Goal: Navigation & Orientation: Find specific page/section

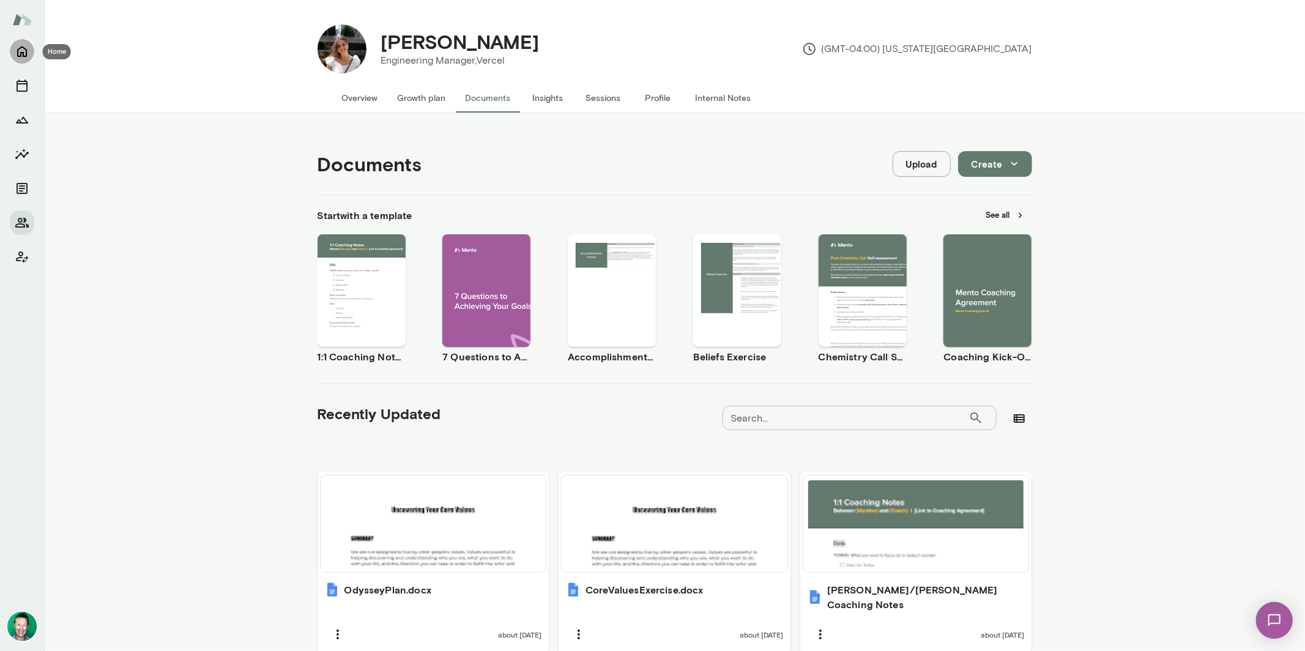
click at [23, 51] on icon "Home" at bounding box center [22, 51] width 15 height 15
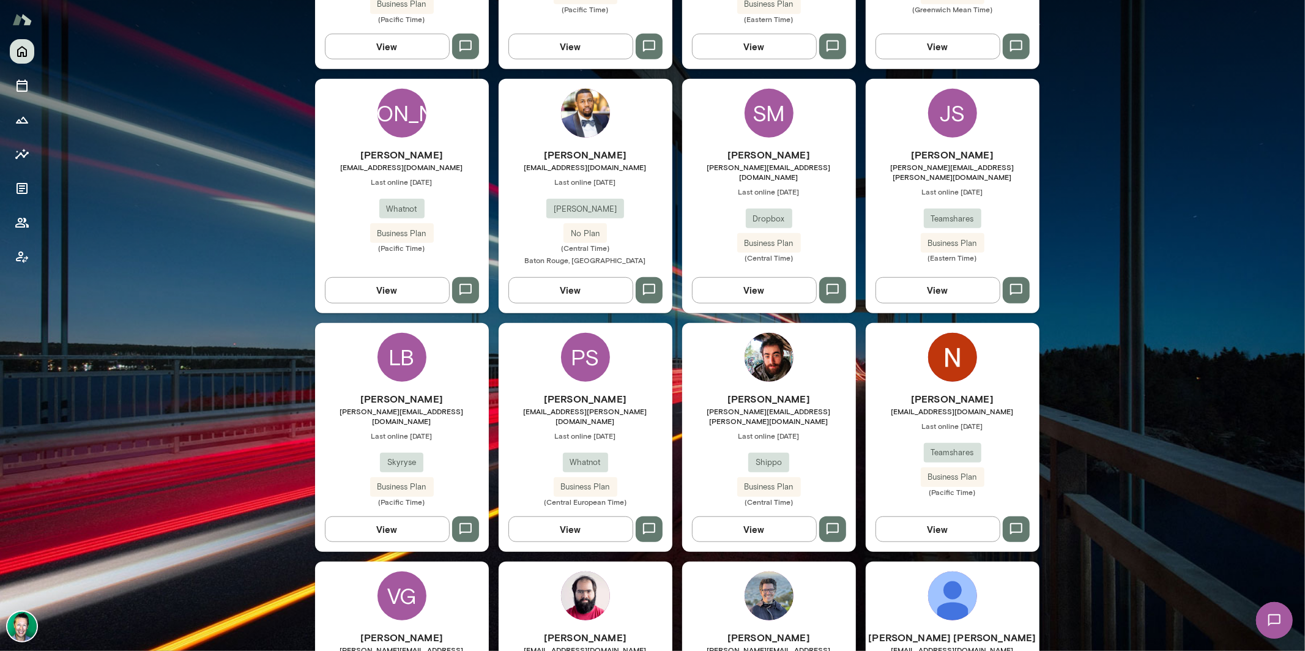
scroll to position [582, 0]
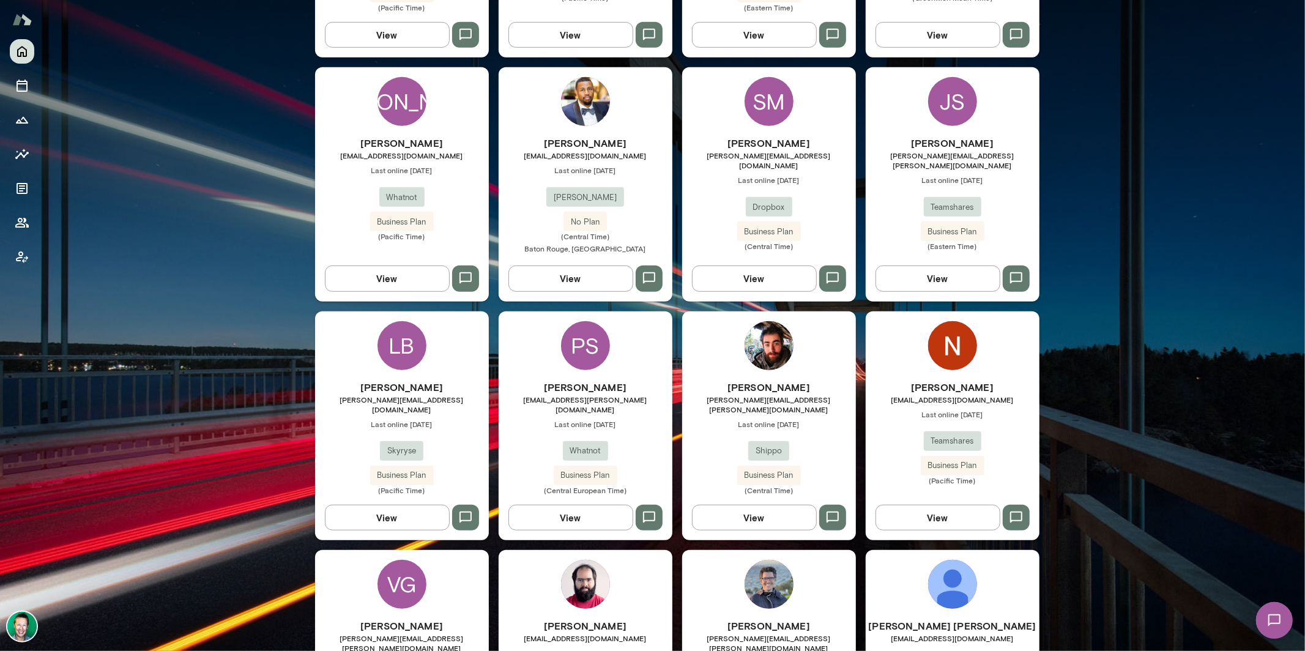
click at [404, 505] on button "View" at bounding box center [387, 518] width 125 height 26
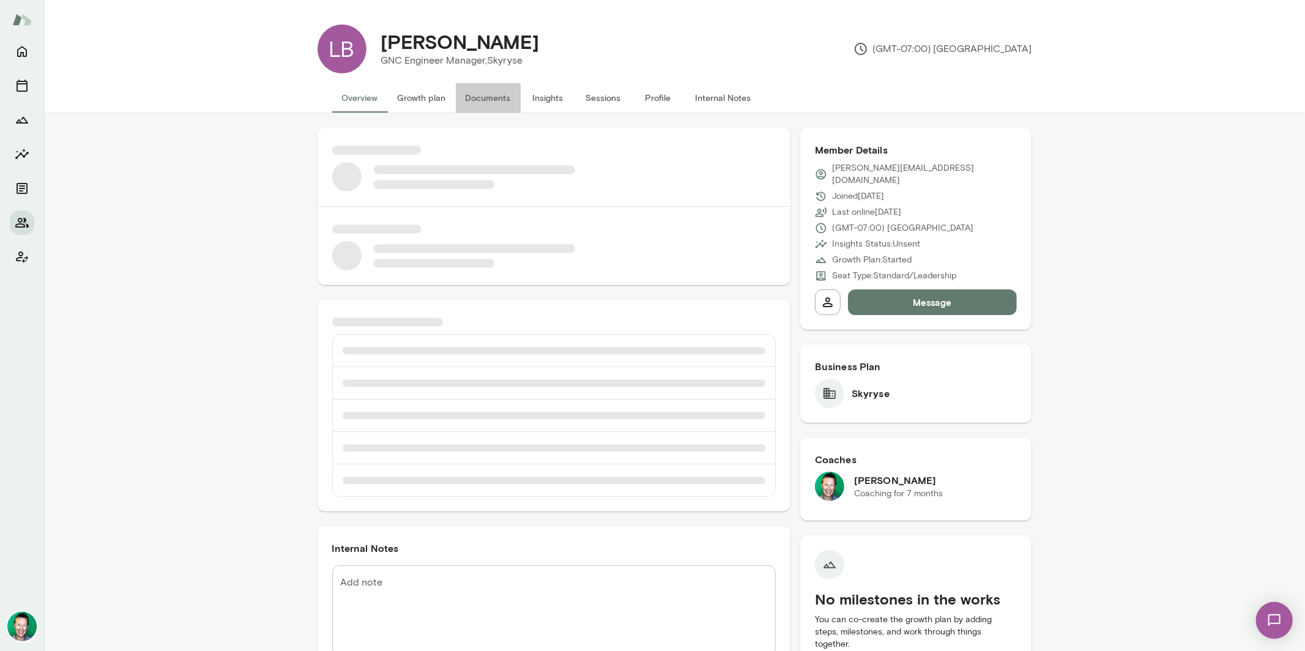
click at [480, 94] on button "Documents" at bounding box center [488, 97] width 65 height 29
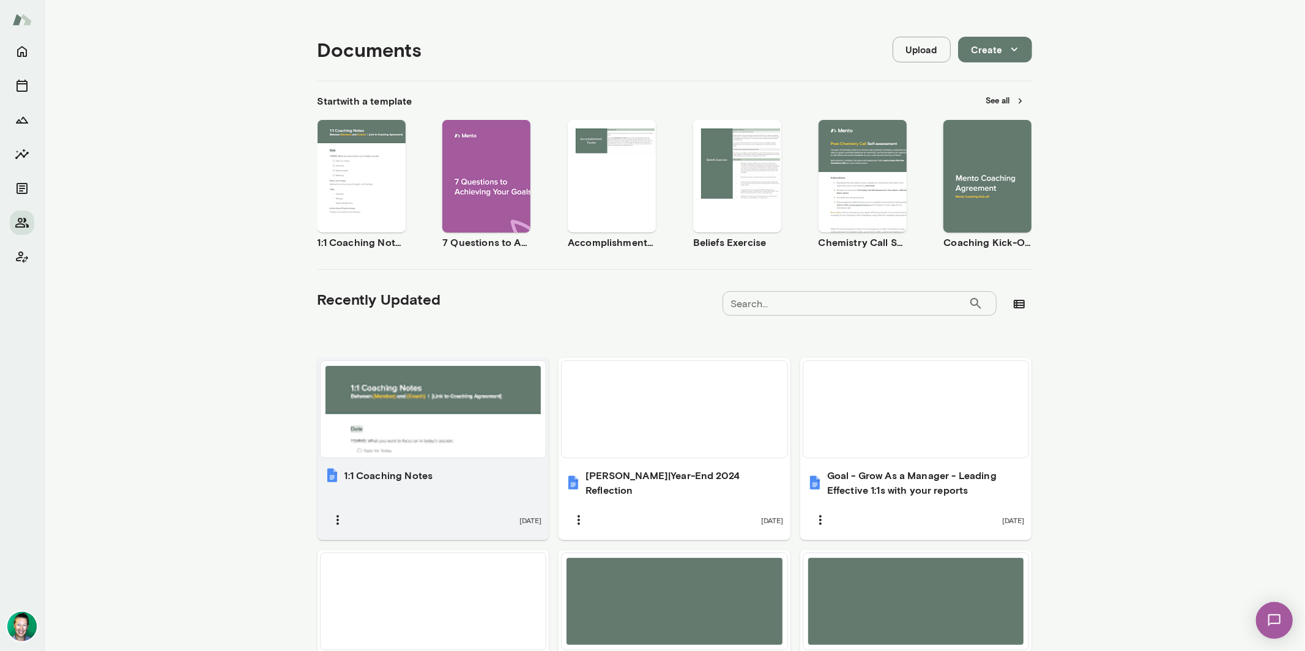
scroll to position [171, 0]
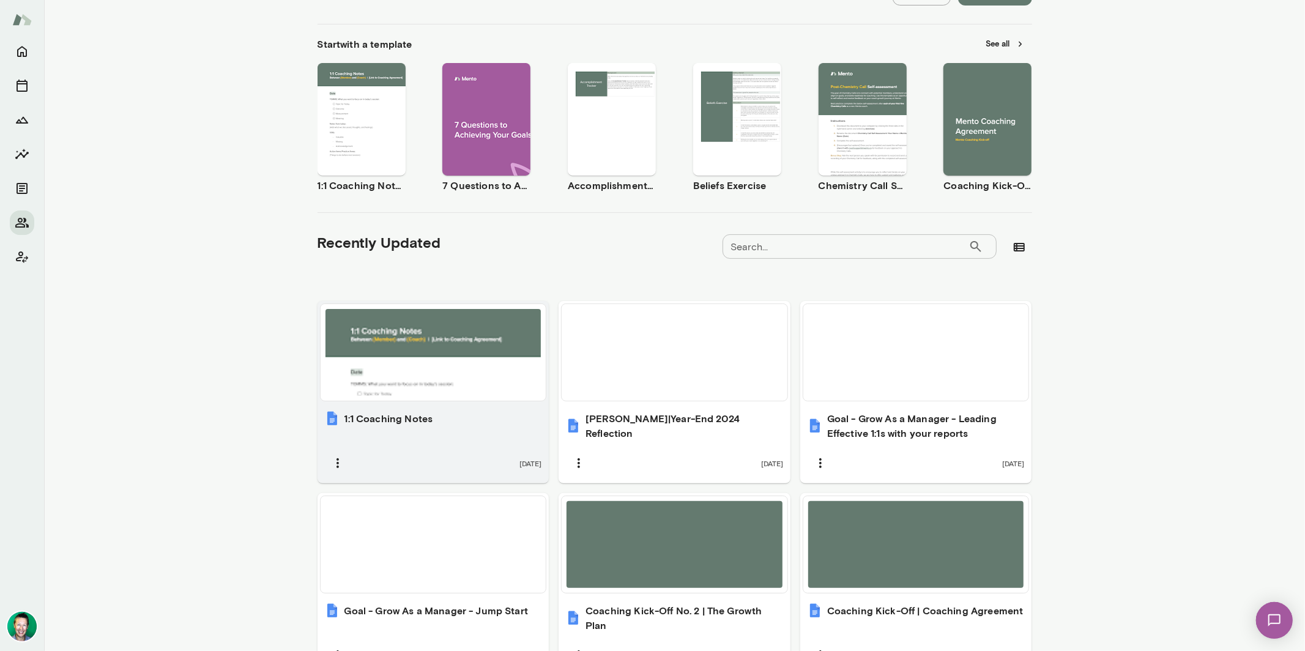
click at [450, 392] on div at bounding box center [433, 352] width 216 height 87
